Goal: Complete application form

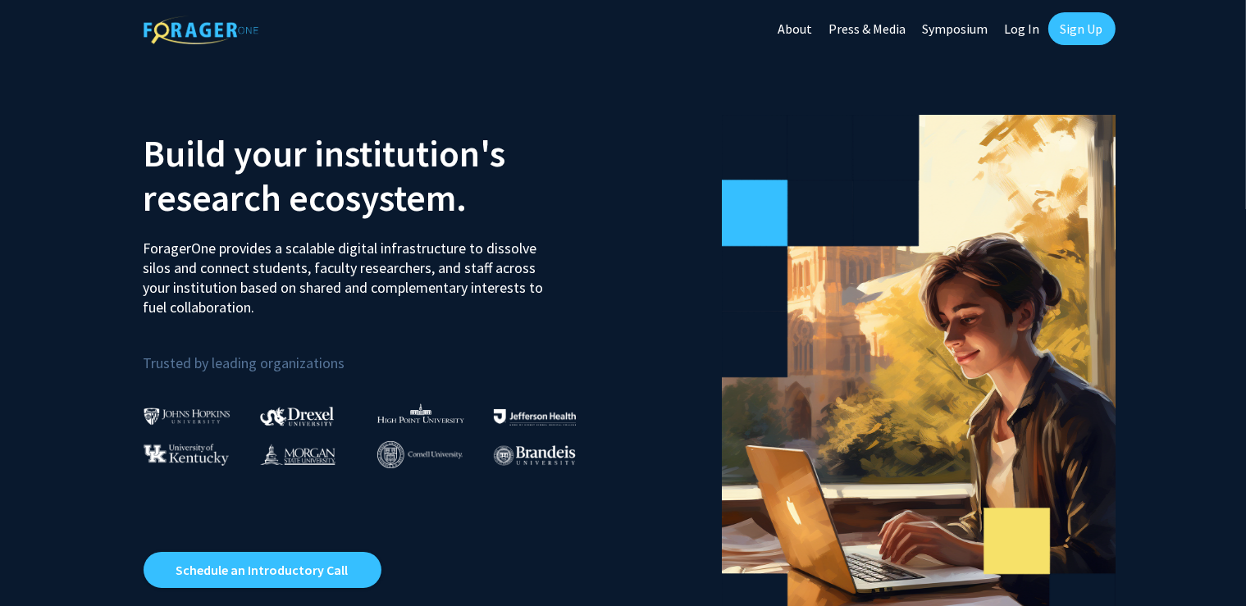
click at [1022, 32] on link "Log In" at bounding box center [1023, 28] width 52 height 57
select select
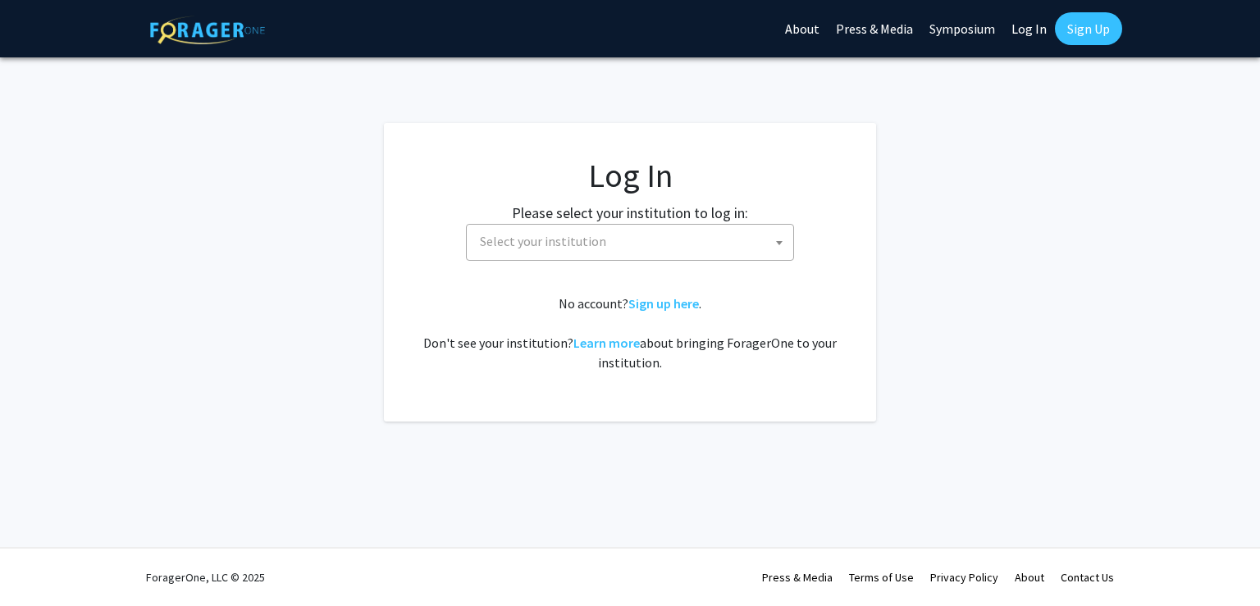
click at [1022, 32] on link "Log In" at bounding box center [1029, 28] width 52 height 57
click at [769, 251] on span "Select your institution" at bounding box center [633, 242] width 320 height 34
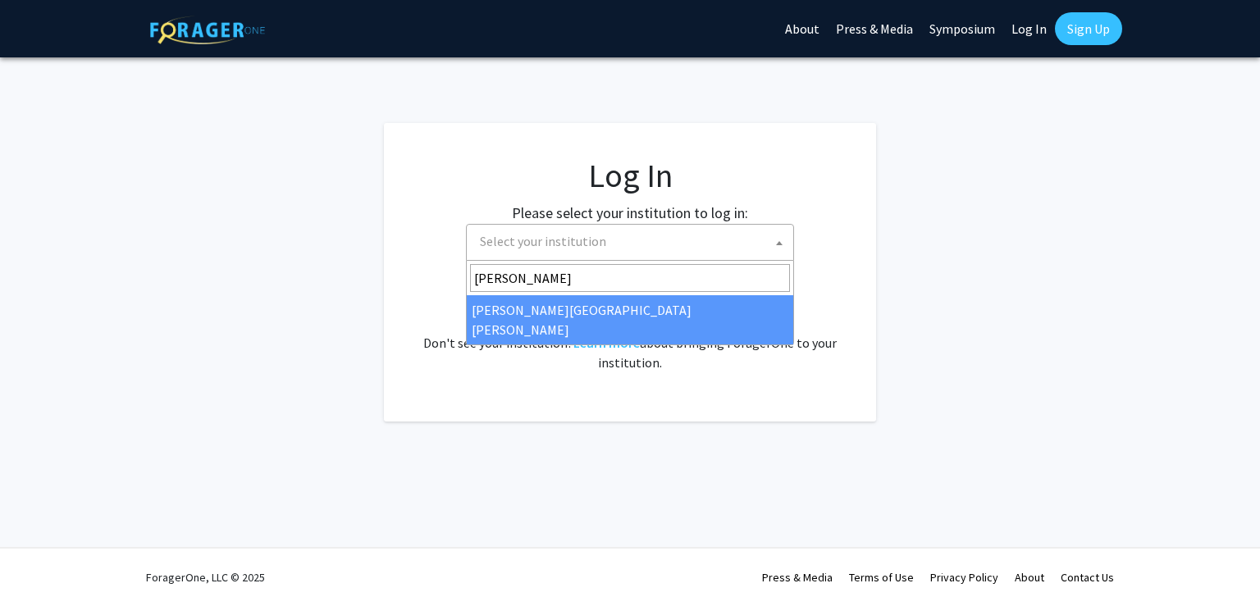
type input "johns"
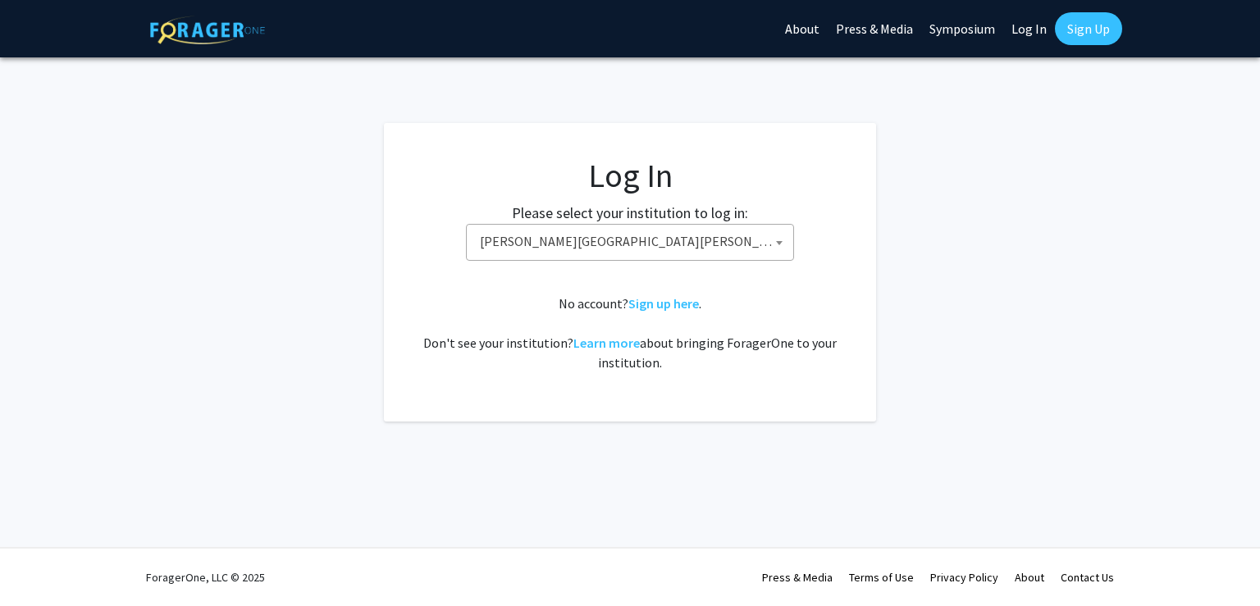
select select "1"
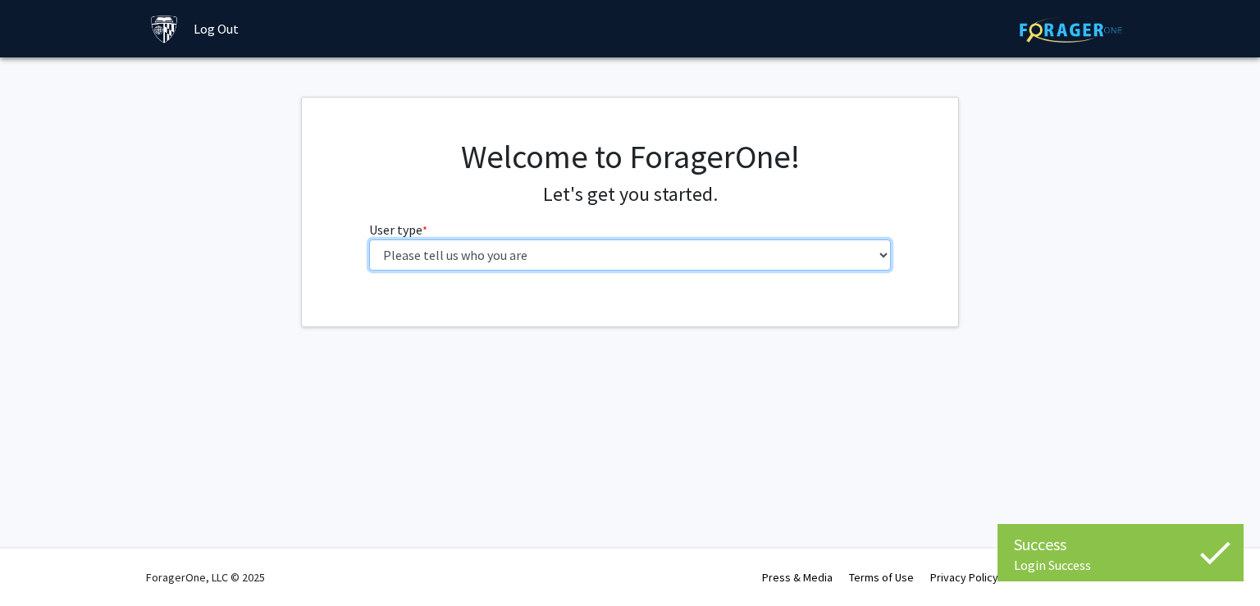
click at [800, 258] on select "Please tell us who you are Undergraduate Student Master's Student Doctoral Cand…" at bounding box center [630, 255] width 523 height 31
click at [369, 240] on select "Please tell us who you are Undergraduate Student Master's Student Doctoral Cand…" at bounding box center [630, 255] width 523 height 31
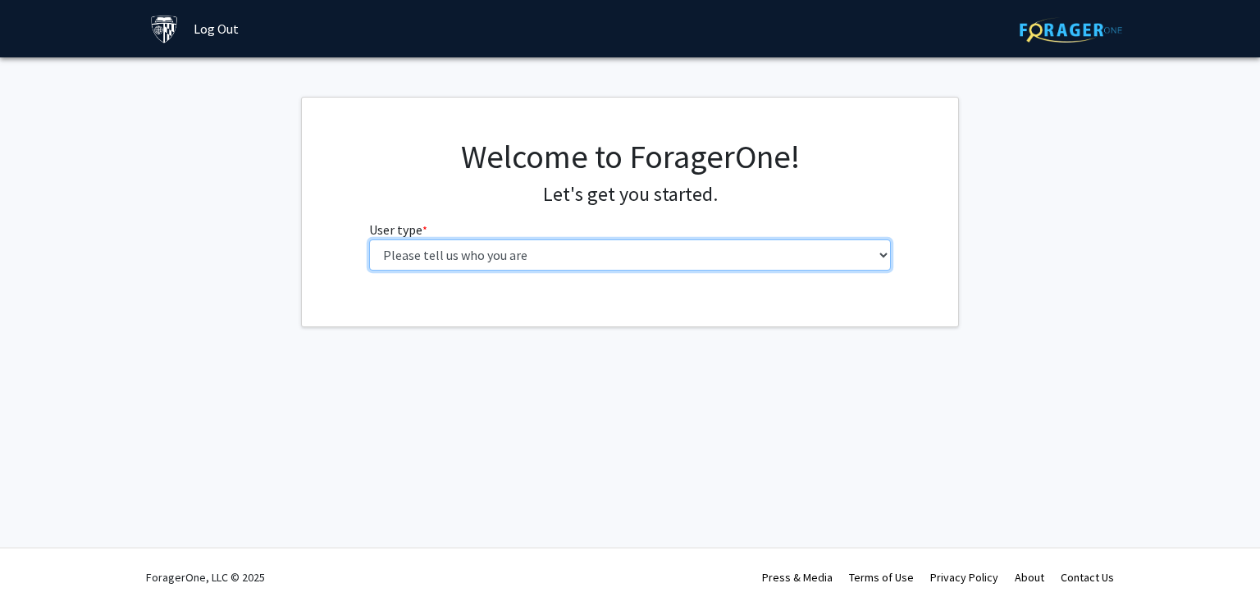
click at [369, 240] on select "Please tell us who you are Undergraduate Student Master's Student Doctoral Cand…" at bounding box center [630, 255] width 523 height 31
select select "3: doc"
click option "Doctoral Candidate (PhD, MD, DMD, PharmD, etc.)" at bounding box center [0, 0] width 0 height 0
